Goal: Register for event/course

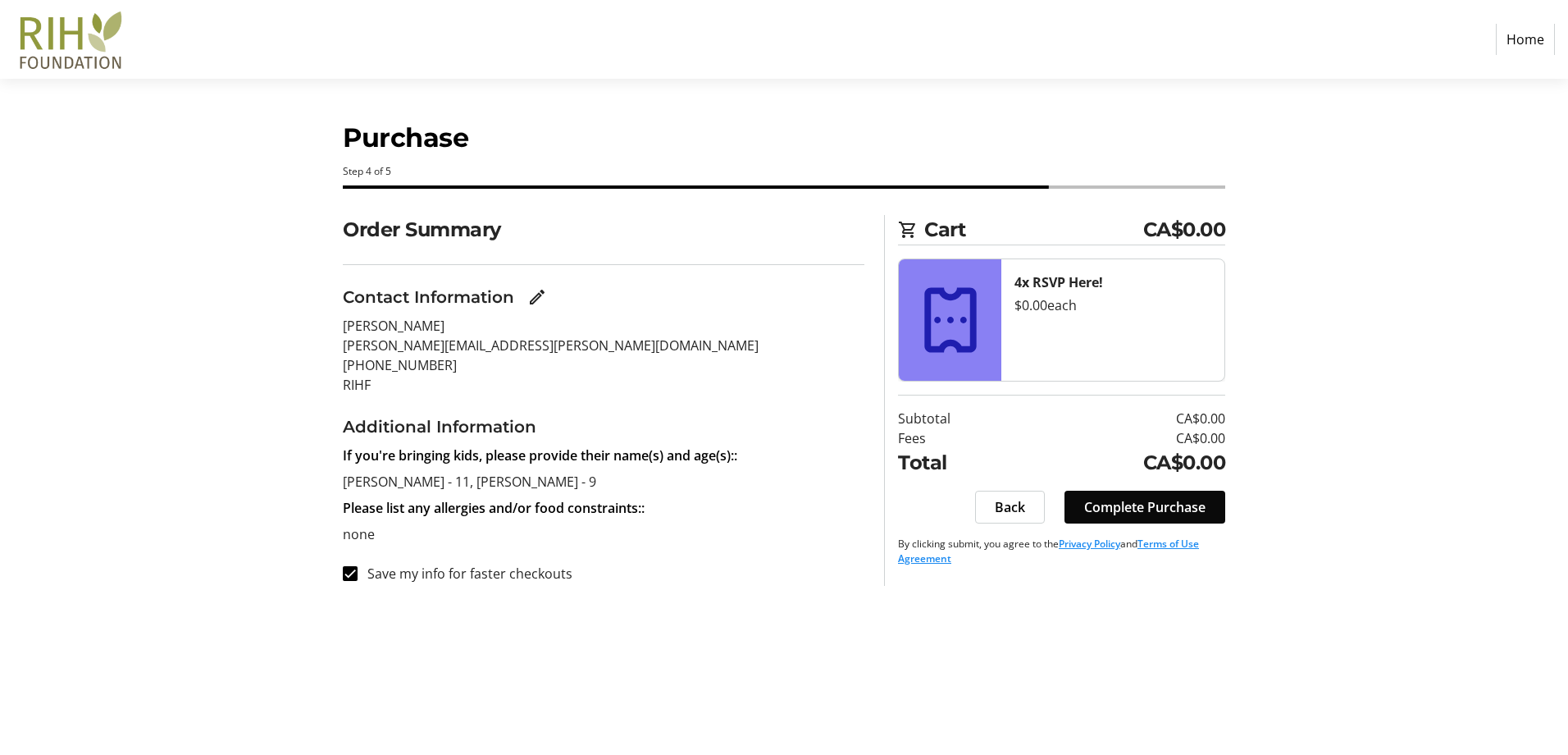
click at [1151, 495] on span at bounding box center [1144, 507] width 161 height 39
